Goal: Obtain resource: Download file/media

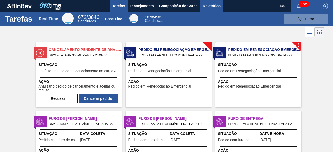
click at [209, 7] on span "Relatórios" at bounding box center [212, 6] width 18 height 6
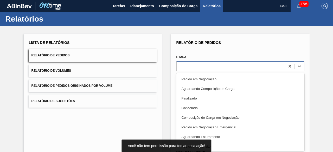
click at [192, 71] on div at bounding box center [241, 66] width 128 height 10
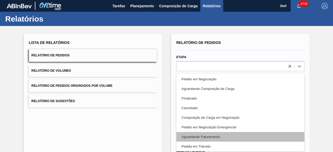
click at [202, 136] on div "Aguardando Faturamento" at bounding box center [241, 137] width 128 height 10
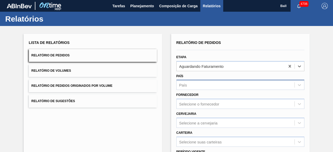
click at [191, 87] on div "País" at bounding box center [236, 86] width 118 height 8
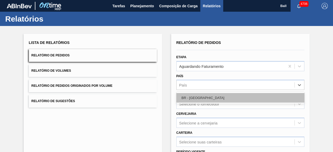
click at [196, 99] on div "BR - [GEOGRAPHIC_DATA]" at bounding box center [241, 98] width 128 height 10
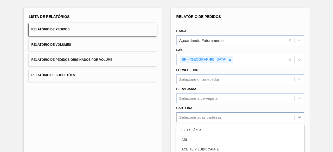
click at [200, 118] on div "option Açúcar Líquido focused, 5 of 101. 101 results available. Use Up and Down…" at bounding box center [241, 117] width 128 height 10
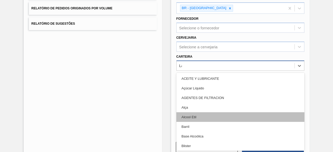
type input "Lat"
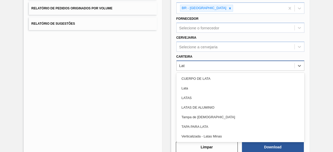
click at [196, 89] on div "Lata" at bounding box center [241, 89] width 128 height 10
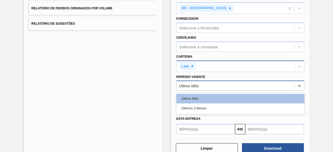
click at [201, 82] on div "Último Mês" at bounding box center [236, 86] width 118 height 8
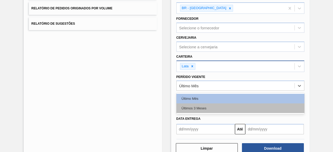
click at [212, 104] on div "Últimos 3 Meses" at bounding box center [241, 109] width 128 height 10
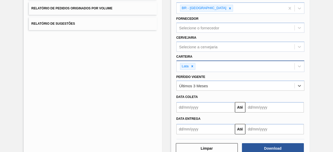
click at [208, 106] on input "text" at bounding box center [206, 107] width 59 height 10
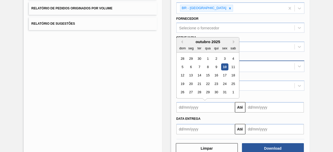
drag, startPoint x: 224, startPoint y: 64, endPoint x: 227, endPoint y: 67, distance: 5.0
click at [224, 64] on div "10" at bounding box center [224, 67] width 7 height 7
type input "[DATE]"
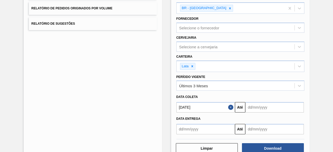
drag, startPoint x: 259, startPoint y: 104, endPoint x: 261, endPoint y: 101, distance: 3.5
click at [259, 104] on input "text" at bounding box center [275, 107] width 59 height 10
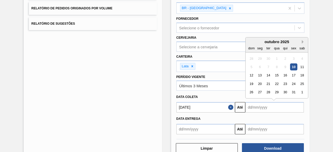
click at [304, 40] on button "Next Month" at bounding box center [304, 42] width 4 height 4
drag, startPoint x: 304, startPoint y: 39, endPoint x: 300, endPoint y: 45, distance: 7.6
click at [304, 40] on button "Next Month" at bounding box center [304, 42] width 4 height 4
click at [279, 64] on div "10" at bounding box center [277, 67] width 7 height 7
type input "[DATE]"
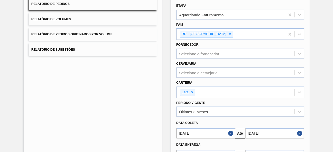
click at [205, 74] on div "Selecione a cervejaria" at bounding box center [241, 73] width 128 height 10
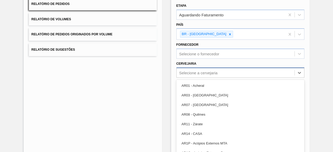
scroll to position [59, 0]
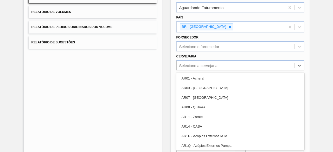
click at [170, 88] on div "Lista de Relatórios Relatório de Pedidos Relatório de Volumes Relatório de Pedi…" at bounding box center [166, 76] width 333 height 218
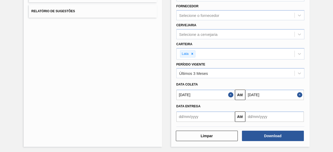
scroll to position [90, 0]
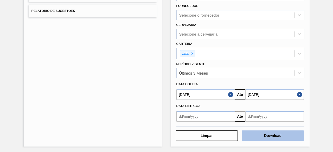
click at [277, 135] on button "Download" at bounding box center [273, 136] width 62 height 10
click at [265, 135] on button "Download" at bounding box center [273, 136] width 62 height 10
